Goal: Register for event/course

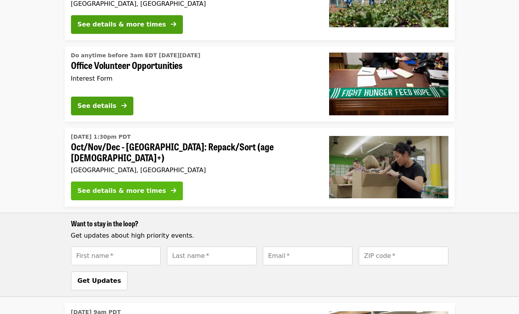
scroll to position [183, 0]
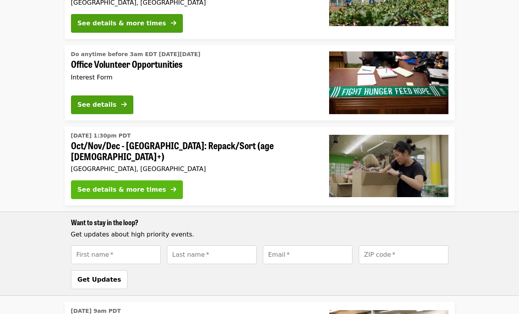
click at [121, 187] on div "See details & more times" at bounding box center [122, 189] width 88 height 9
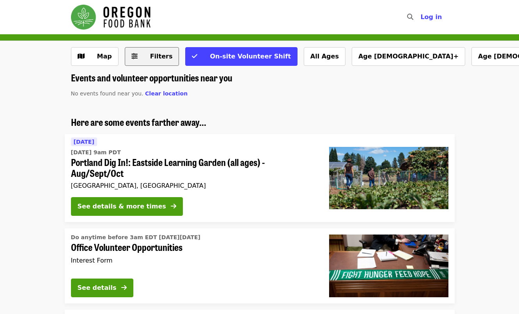
click at [159, 54] on span "Filters" at bounding box center [161, 56] width 23 height 7
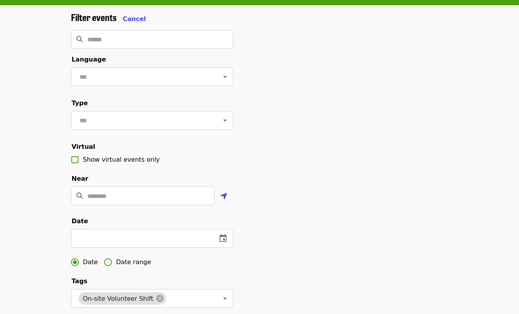
scroll to position [37, 0]
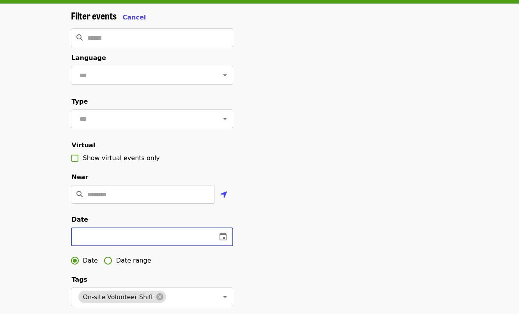
click at [101, 246] on input "text" at bounding box center [141, 237] width 140 height 19
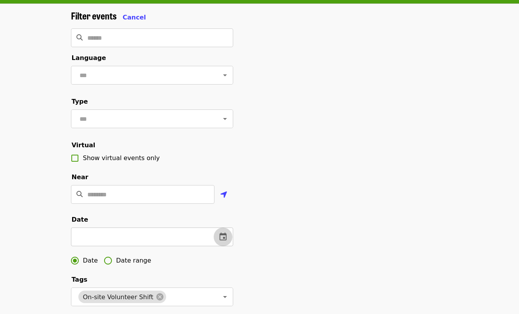
click at [220, 240] on icon "change date" at bounding box center [222, 237] width 7 height 8
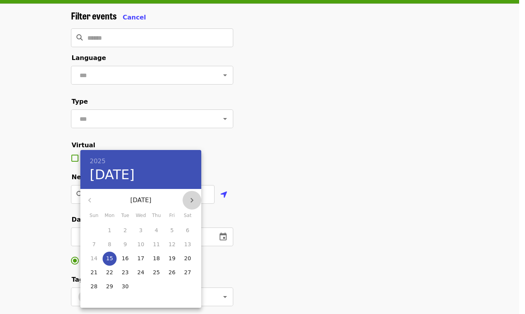
click at [192, 201] on icon "button" at bounding box center [191, 200] width 9 height 9
click at [192, 201] on icon "button" at bounding box center [192, 200] width 3 height 5
click at [173, 244] on p "7" at bounding box center [172, 244] width 4 height 8
type input "**********"
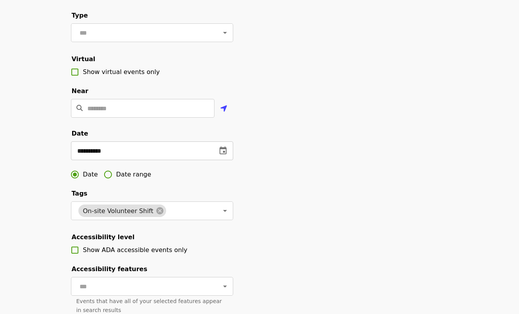
scroll to position [224, 0]
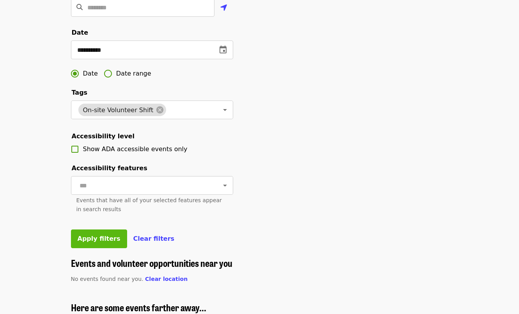
click at [98, 242] on span "Apply filters" at bounding box center [99, 238] width 43 height 7
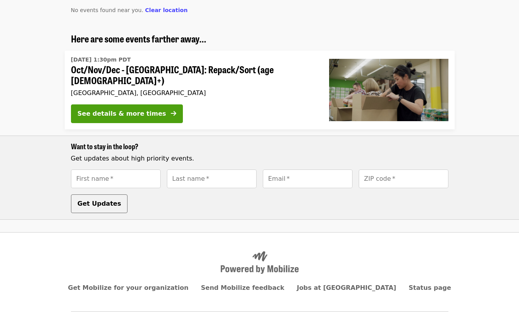
scroll to position [83, 0]
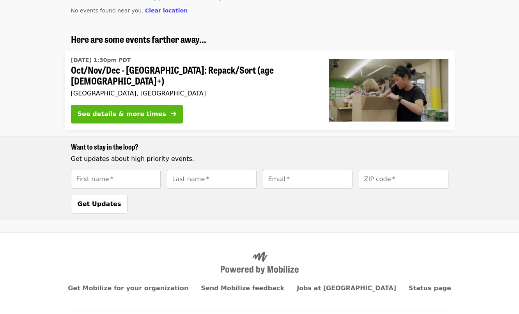
click at [128, 110] on div "See details & more times" at bounding box center [122, 114] width 88 height 9
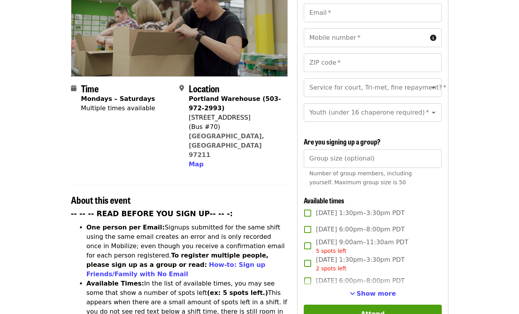
scroll to position [127, 0]
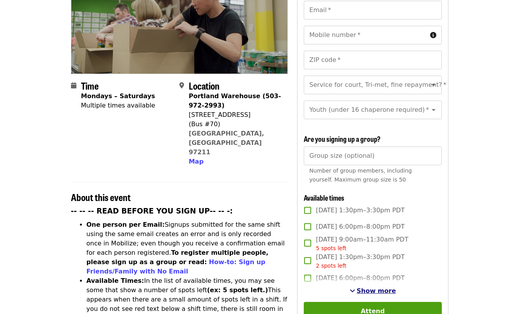
click at [366, 290] on span "Show more" at bounding box center [376, 290] width 39 height 7
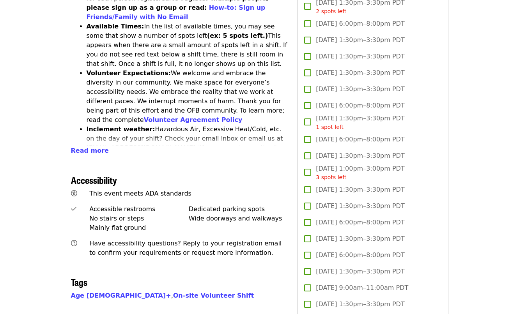
scroll to position [0, 0]
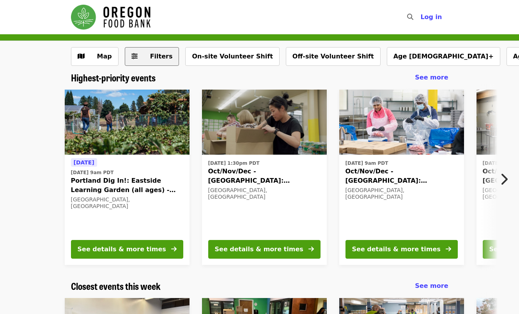
click at [142, 58] on span "Filters" at bounding box center [157, 56] width 30 height 9
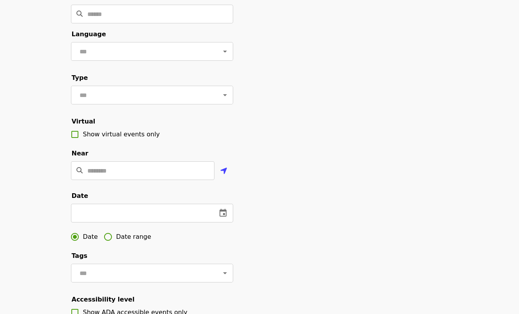
scroll to position [63, 0]
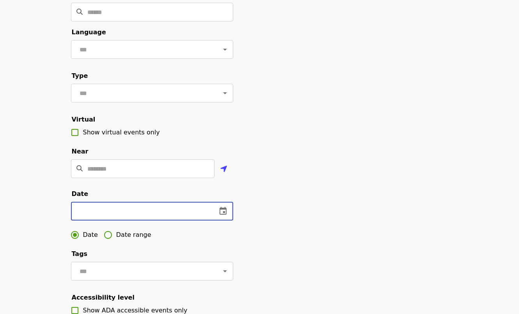
click at [127, 221] on input "text" at bounding box center [141, 211] width 140 height 19
click at [225, 215] on icon "change date" at bounding box center [222, 211] width 7 height 8
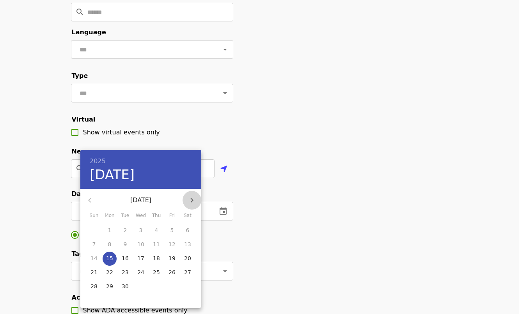
click at [191, 204] on icon "button" at bounding box center [191, 200] width 9 height 9
click at [325, 138] on div at bounding box center [262, 157] width 525 height 314
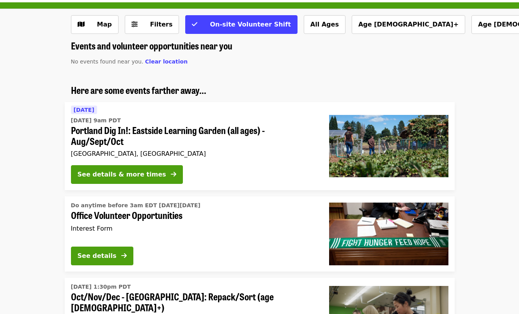
scroll to position [32, 0]
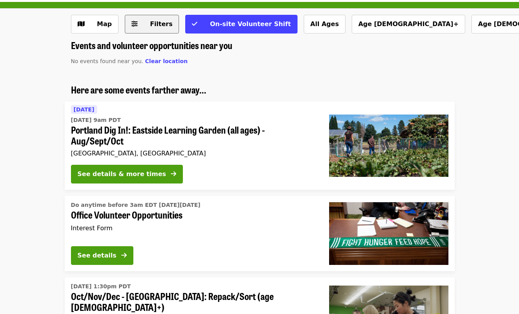
click at [138, 27] on button "Filters" at bounding box center [152, 24] width 55 height 19
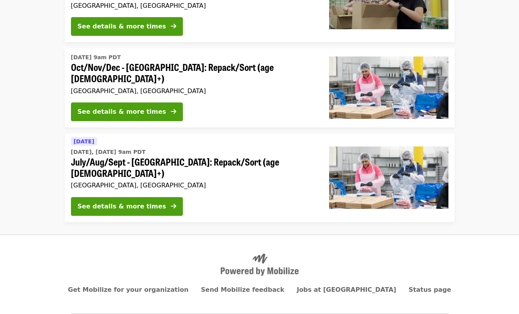
scroll to position [1035, 0]
